Goal: Task Accomplishment & Management: Complete application form

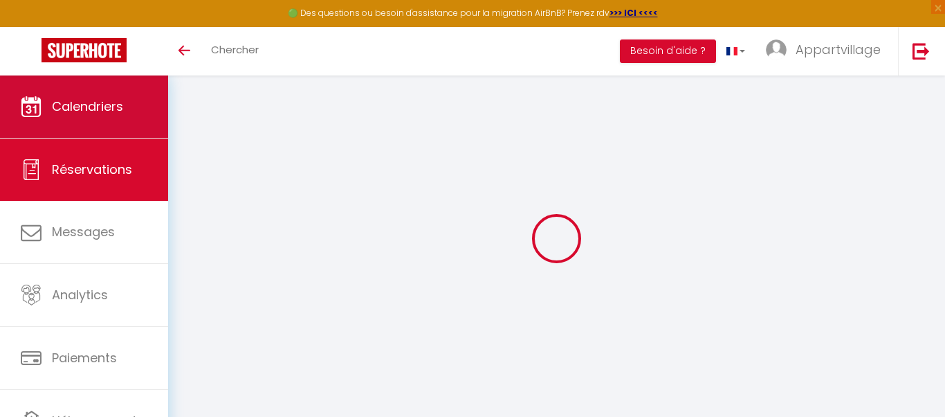
click at [101, 104] on span "Calendriers" at bounding box center [87, 106] width 71 height 17
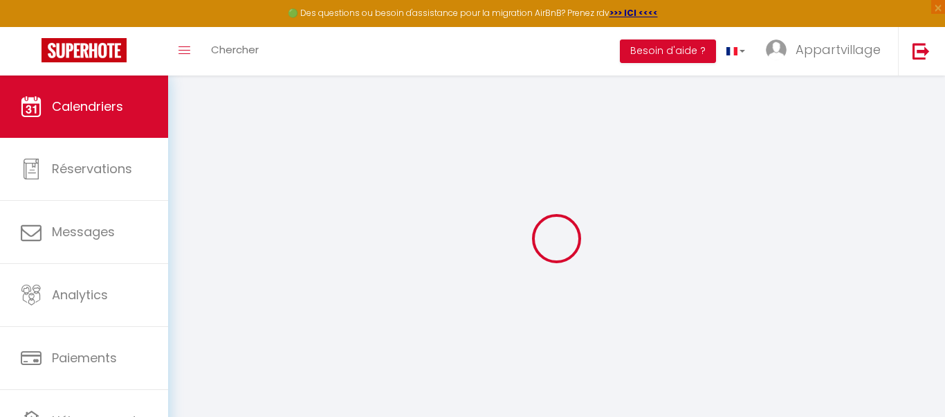
select select
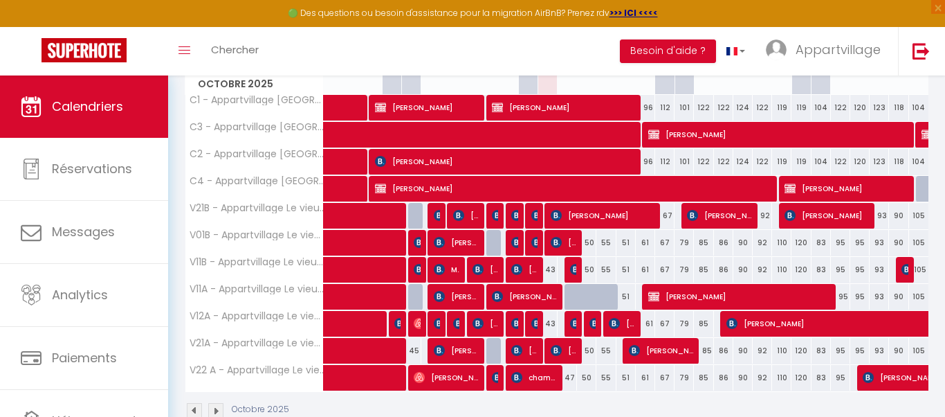
scroll to position [221, 0]
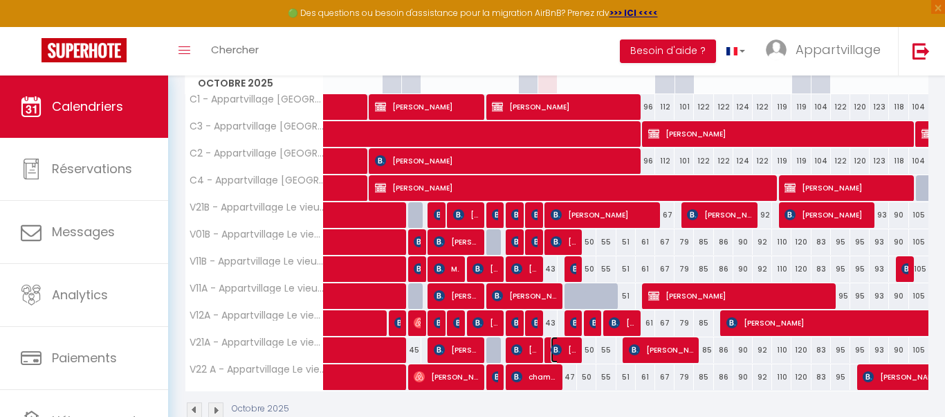
click at [564, 347] on span "[PERSON_NAME]" at bounding box center [564, 349] width 26 height 26
select select "OK"
select select "KO"
select select "0"
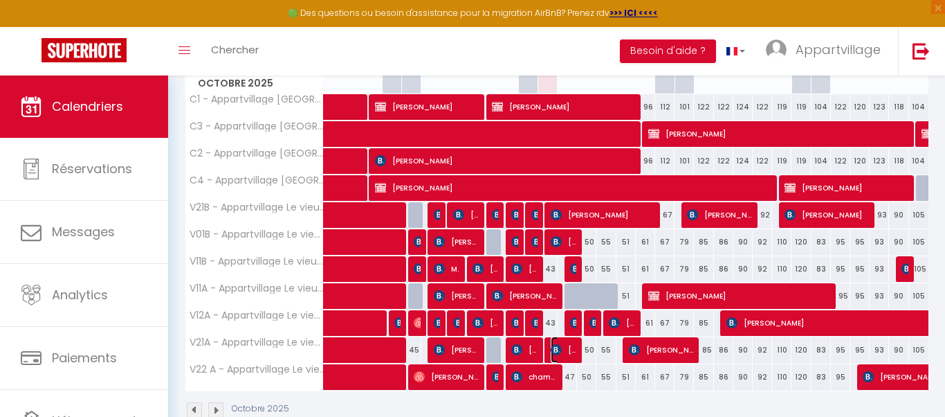
select select "1"
select select
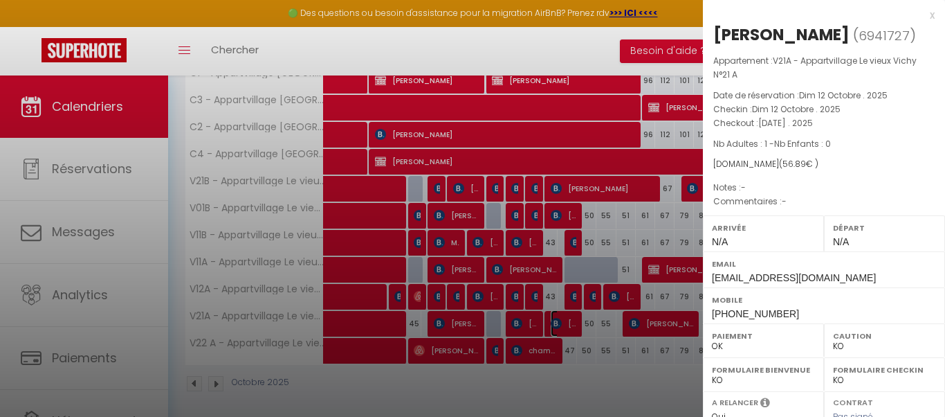
scroll to position [249, 0]
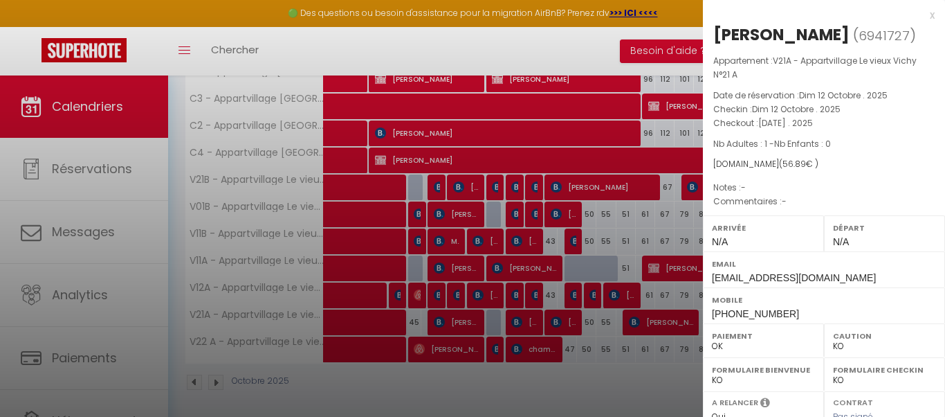
click at [933, 134] on div "Appartement : V21A - Appartvillage Le vieux Vichy N°21 A Date de réservation : …" at bounding box center [824, 131] width 242 height 155
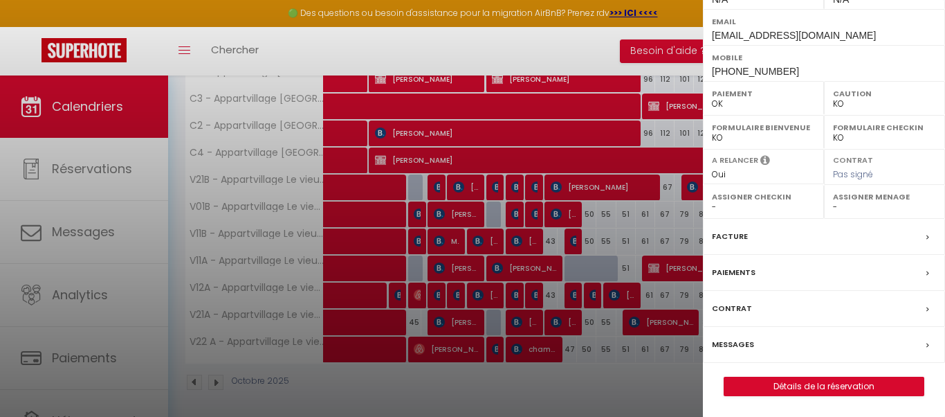
scroll to position [253, 0]
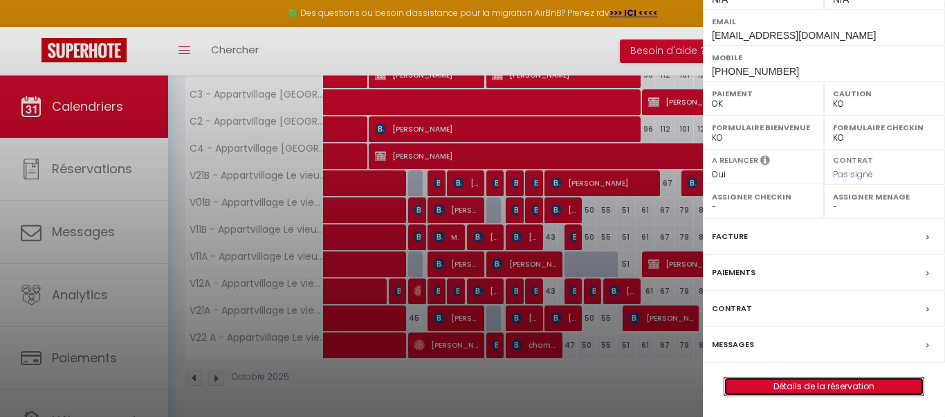
click at [798, 386] on link "Détails de la réservation" at bounding box center [824, 386] width 199 height 18
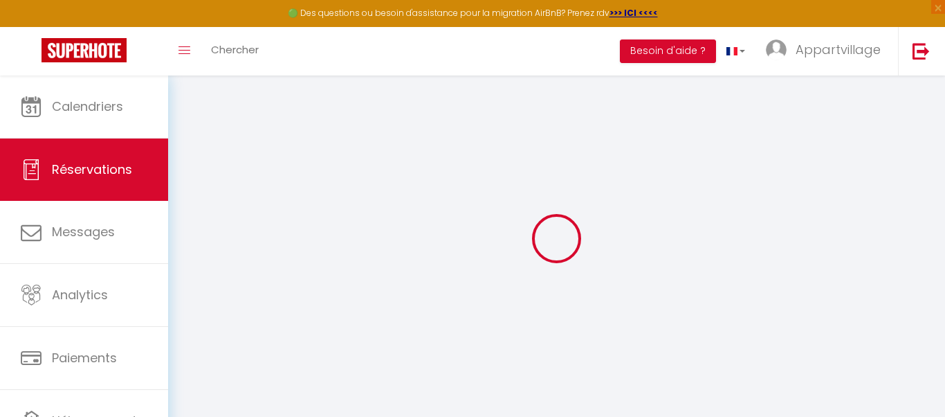
type input "alizee"
type input "dravet"
type input "[EMAIL_ADDRESS][DOMAIN_NAME]"
type input "[PHONE_NUMBER]"
type input "."
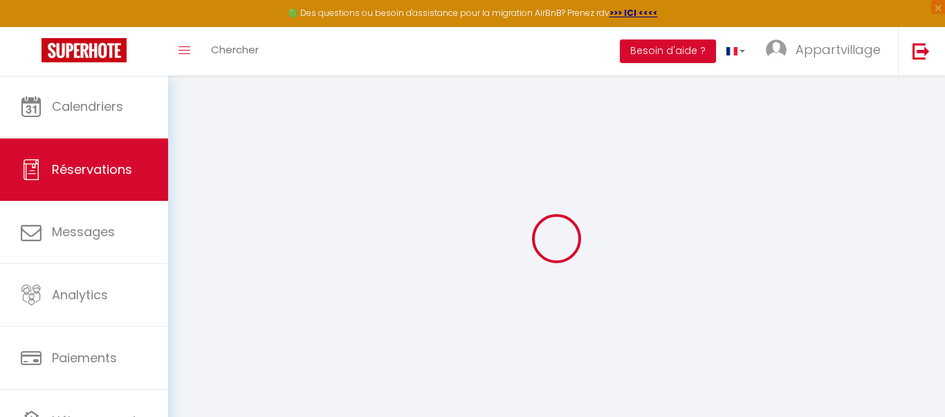
select select "FR"
type input "9.21"
select select "58280"
select select "1"
select select
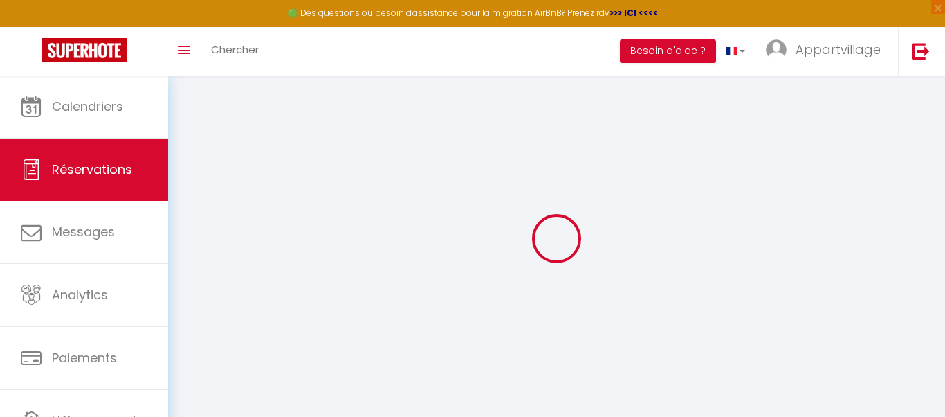
select select
type input "1"
select select "12"
select select "14"
type input "54.18"
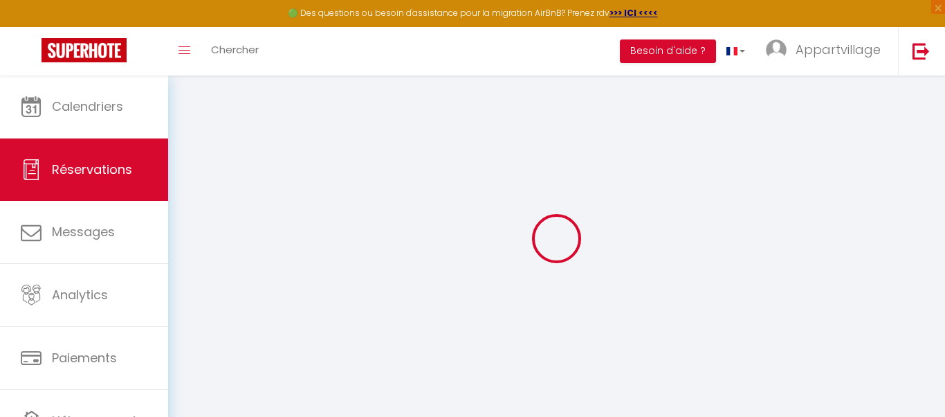
checkbox input "false"
type input "0"
select select "2"
type input "0"
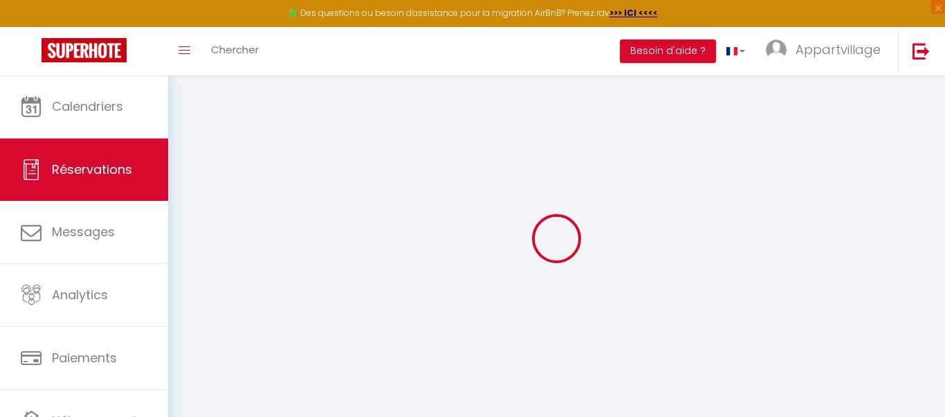
type input "0"
select select
checkbox input "false"
select select
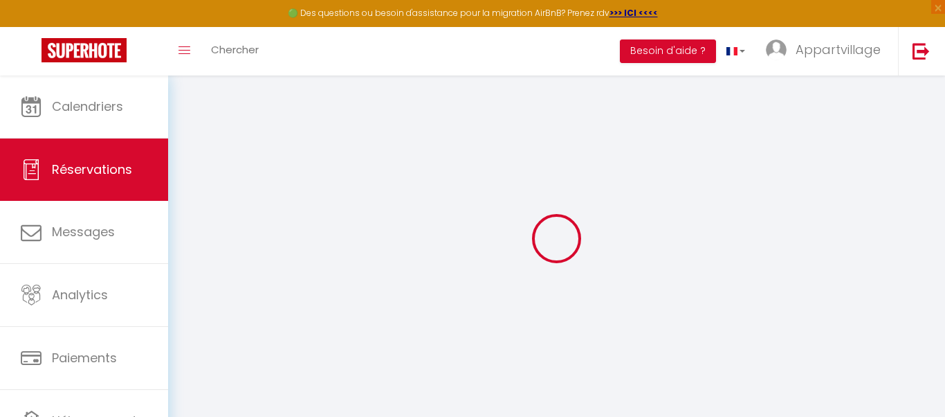
select select
checkbox input "false"
select select
checkbox input "false"
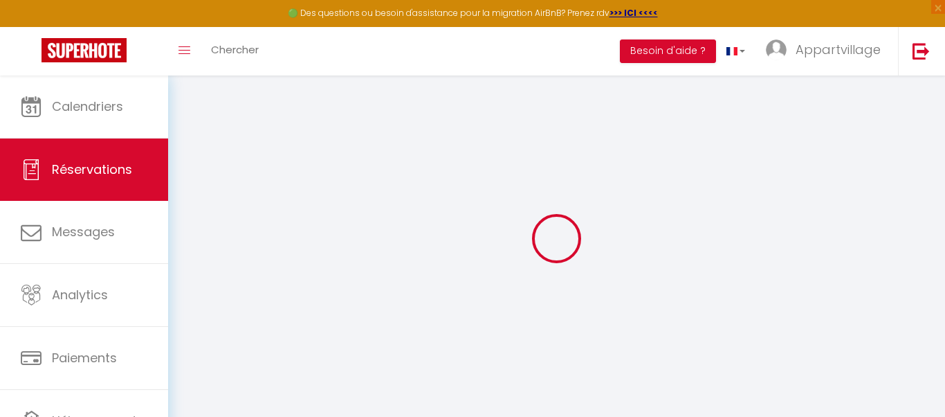
select select
checkbox input "false"
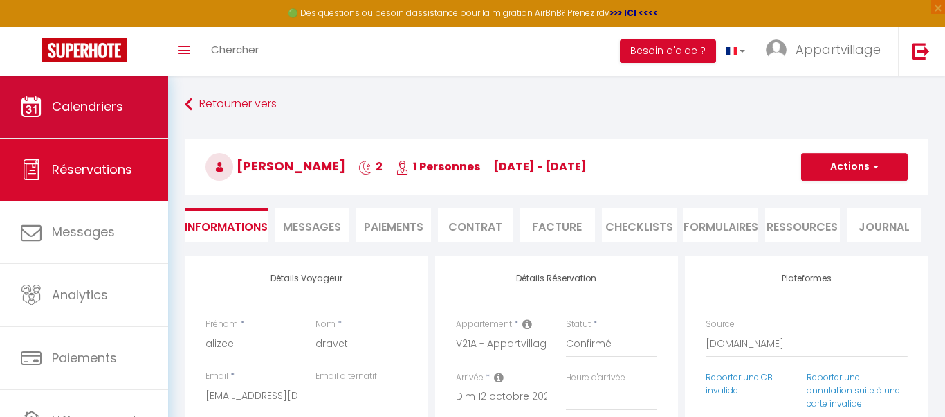
type input "2.71"
select select
checkbox input "false"
select select
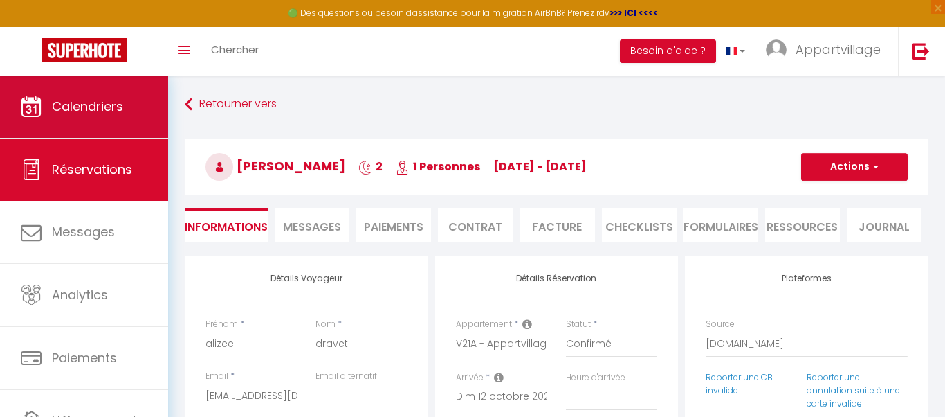
select select
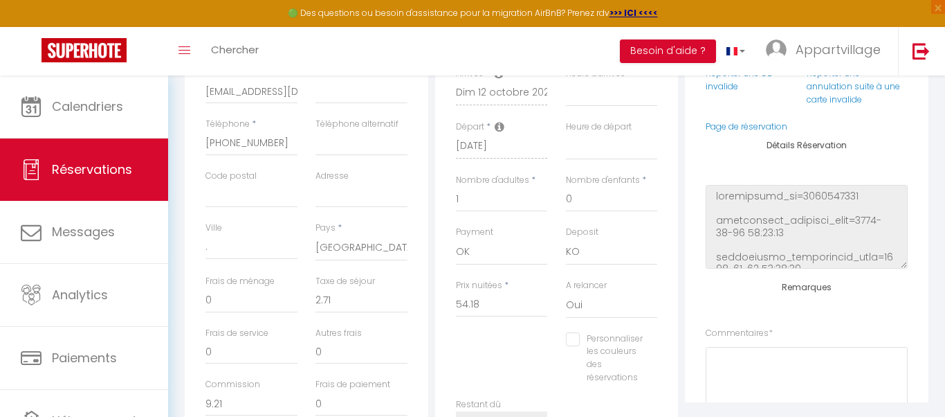
scroll to position [305, 0]
click at [626, 246] on select "OK KO" at bounding box center [612, 251] width 92 height 26
select select "15"
select select
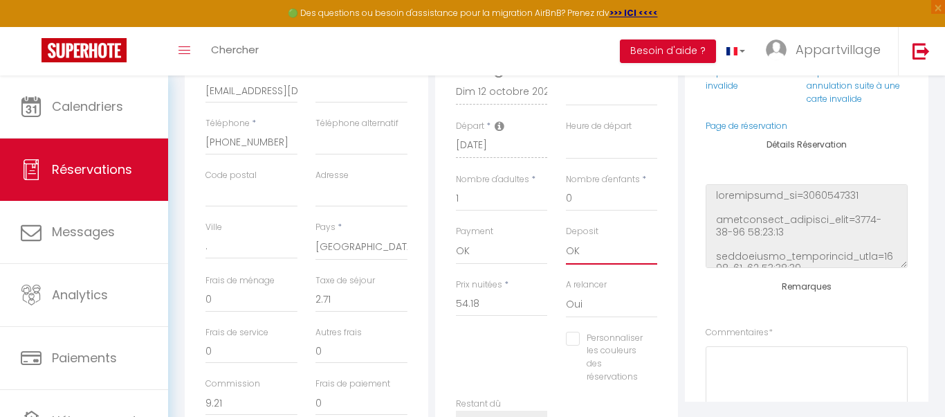
checkbox input "false"
click at [924, 311] on div "Plateformes Source Direct [DOMAIN_NAME] [DOMAIN_NAME] Chalet montagne Expedia G…" at bounding box center [807, 177] width 244 height 450
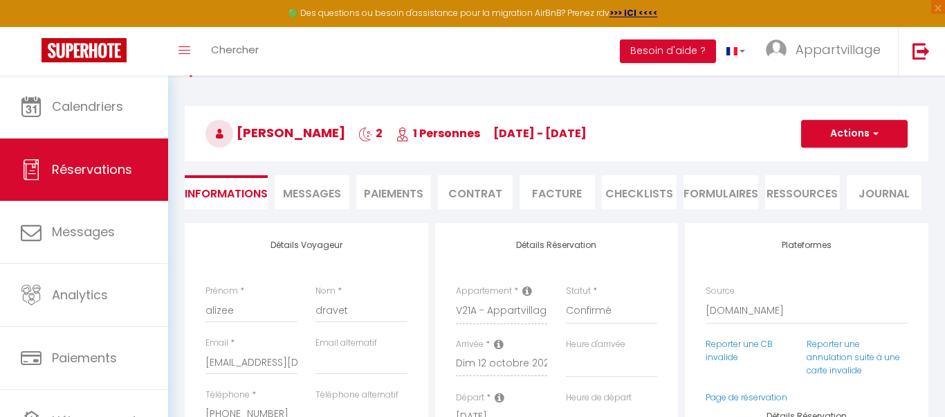
scroll to position [28, 0]
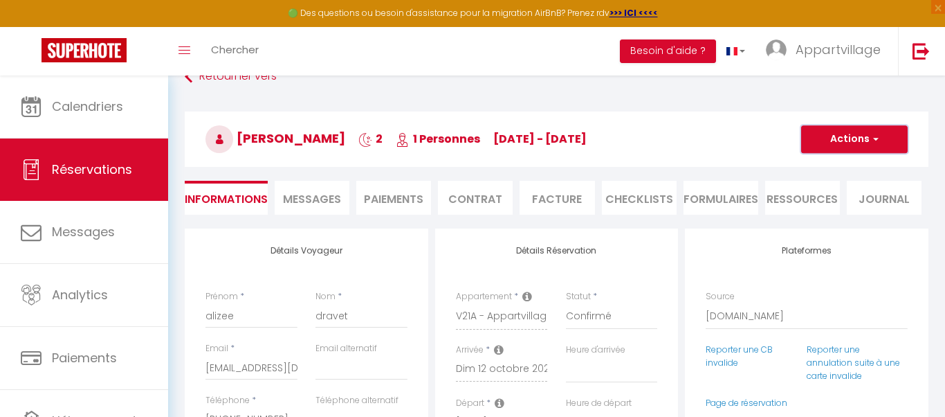
click at [878, 133] on span "button" at bounding box center [874, 139] width 8 height 12
click at [815, 166] on link "Enregistrer" at bounding box center [840, 170] width 109 height 18
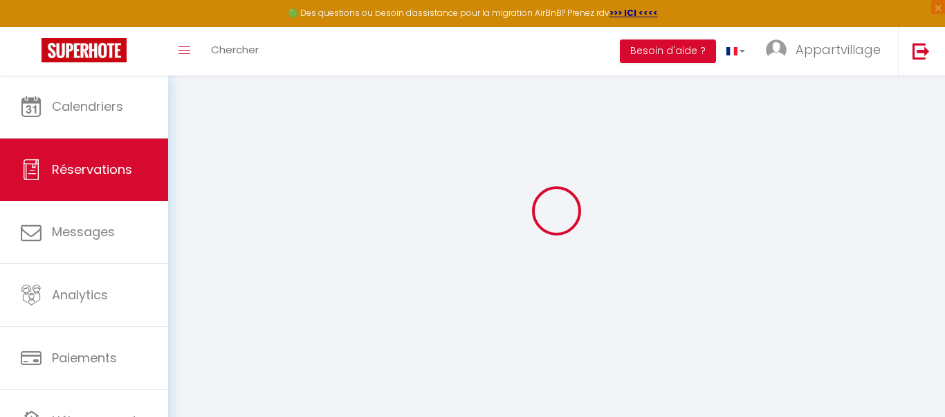
select select "not_cancelled"
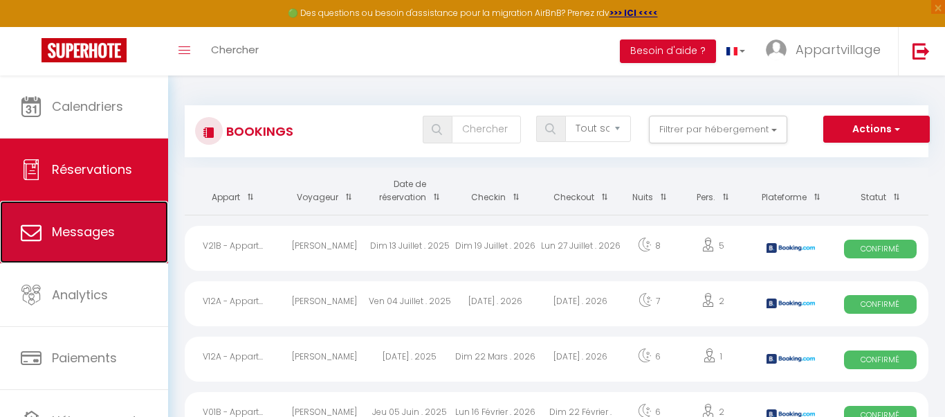
click at [96, 230] on span "Messages" at bounding box center [83, 231] width 63 height 17
select select "message"
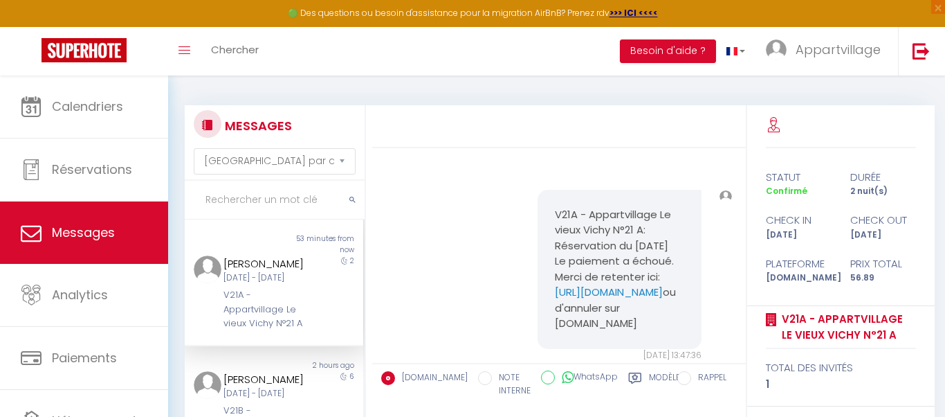
scroll to position [4776, 0]
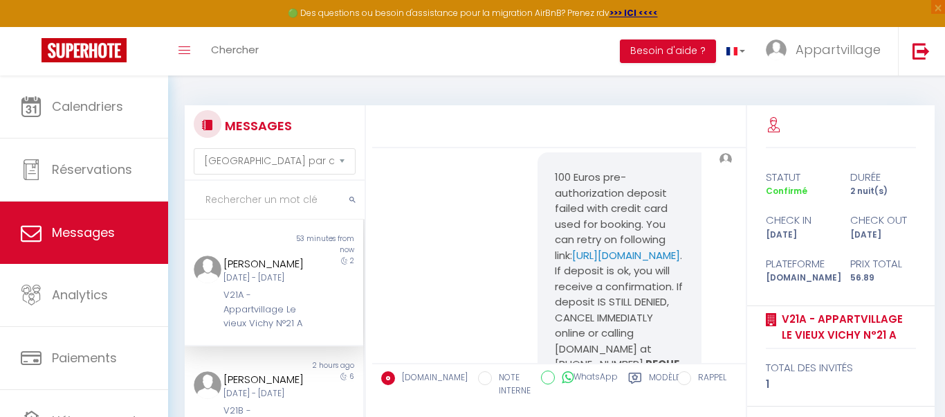
scroll to position [3946, 0]
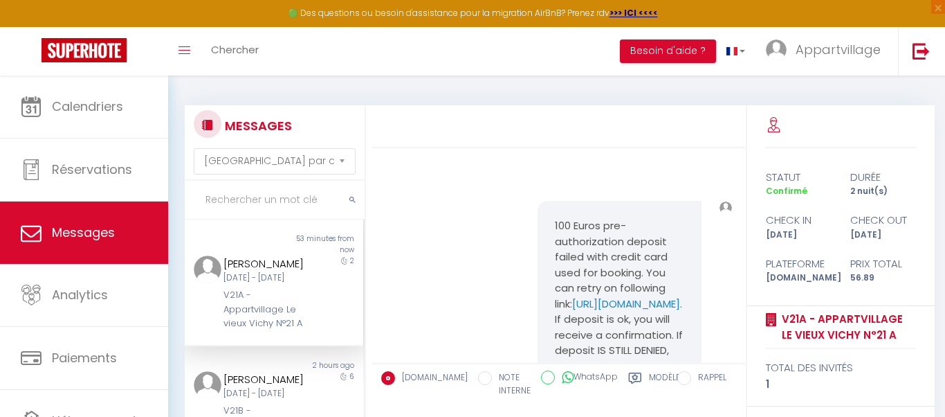
click at [443, 173] on div "AppartVillage [GEOGRAPHIC_DATA]: Réservation du: [DATE]. Echec de la prise de c…" at bounding box center [559, 43] width 364 height 259
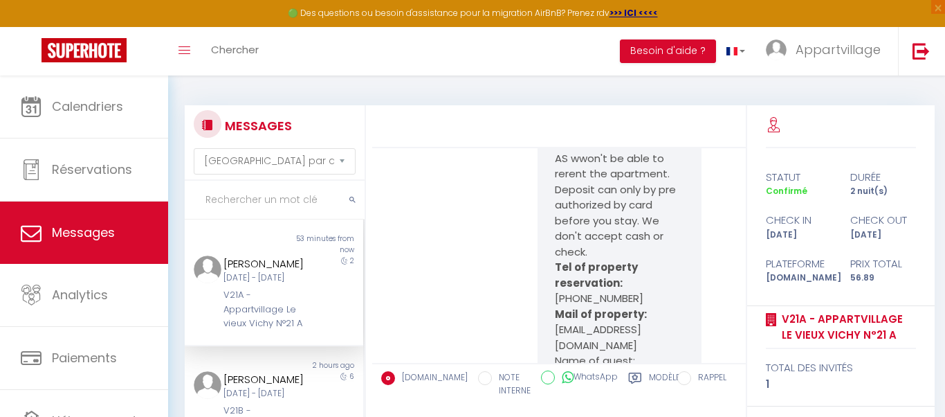
scroll to position [4333, 0]
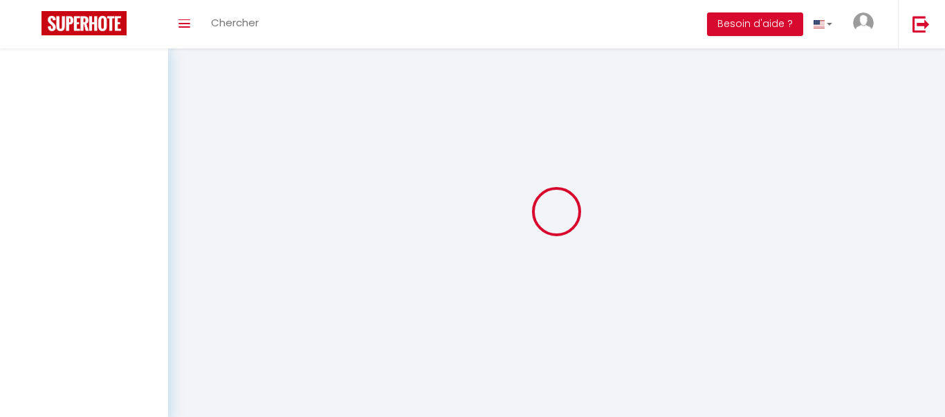
select select "message"
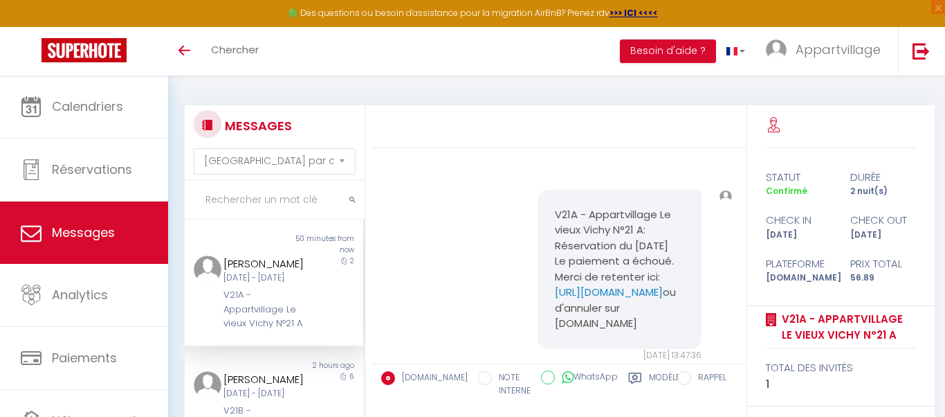
scroll to position [7044, 0]
